Goal: Task Accomplishment & Management: Use online tool/utility

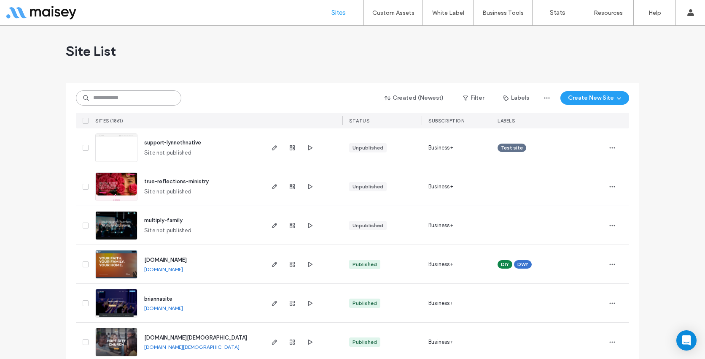
click at [104, 99] on input at bounding box center [128, 97] width 105 height 15
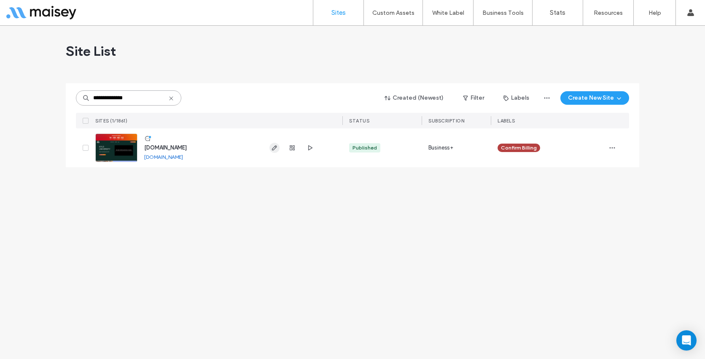
type input "**********"
click at [272, 150] on use "button" at bounding box center [274, 147] width 5 height 5
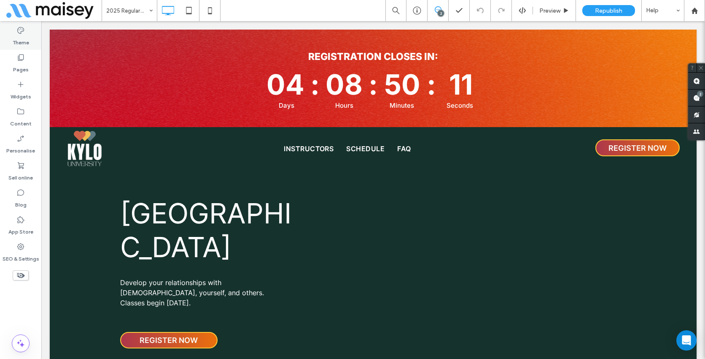
click at [23, 40] on label "Theme" at bounding box center [21, 41] width 16 height 12
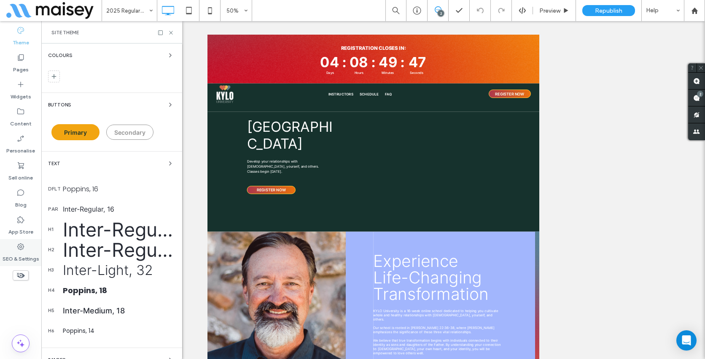
click at [22, 248] on icon at bounding box center [20, 246] width 8 height 8
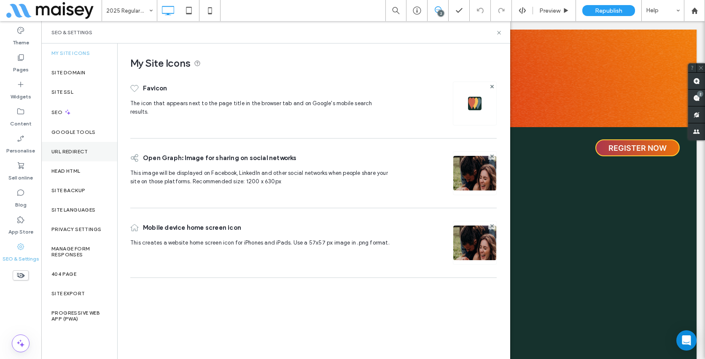
click at [65, 149] on label "URL Redirect" at bounding box center [69, 151] width 37 height 6
